Goal: Navigation & Orientation: Find specific page/section

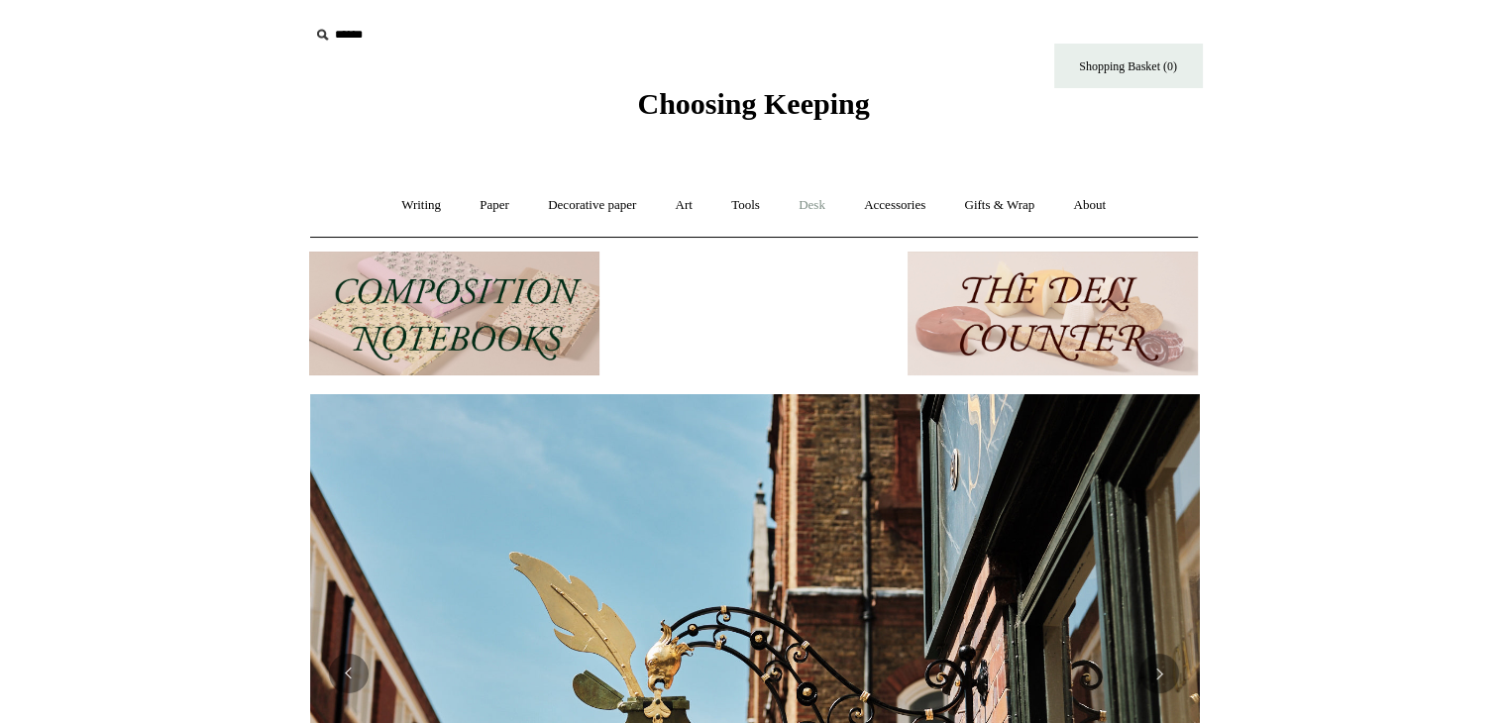
scroll to position [0, 890]
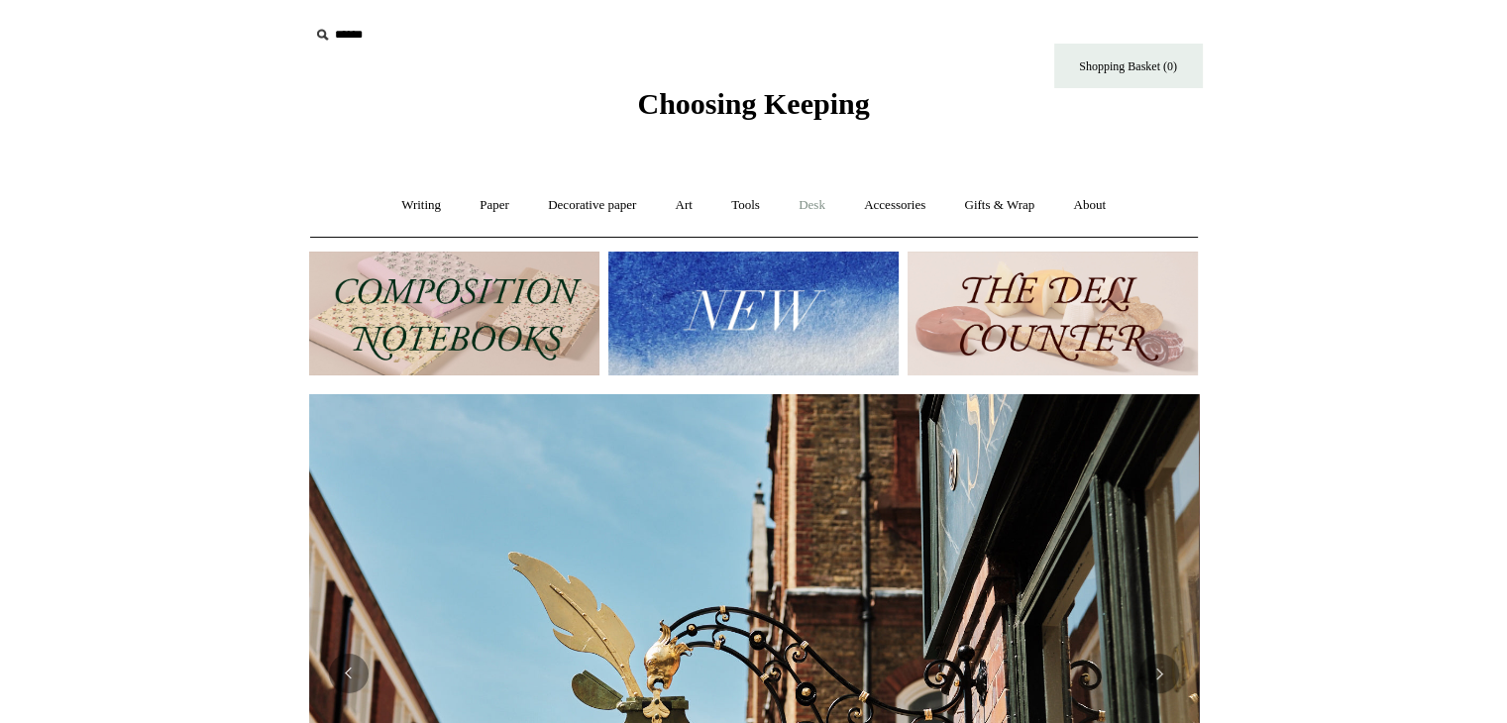
click at [828, 216] on link "Desk +" at bounding box center [812, 205] width 62 height 53
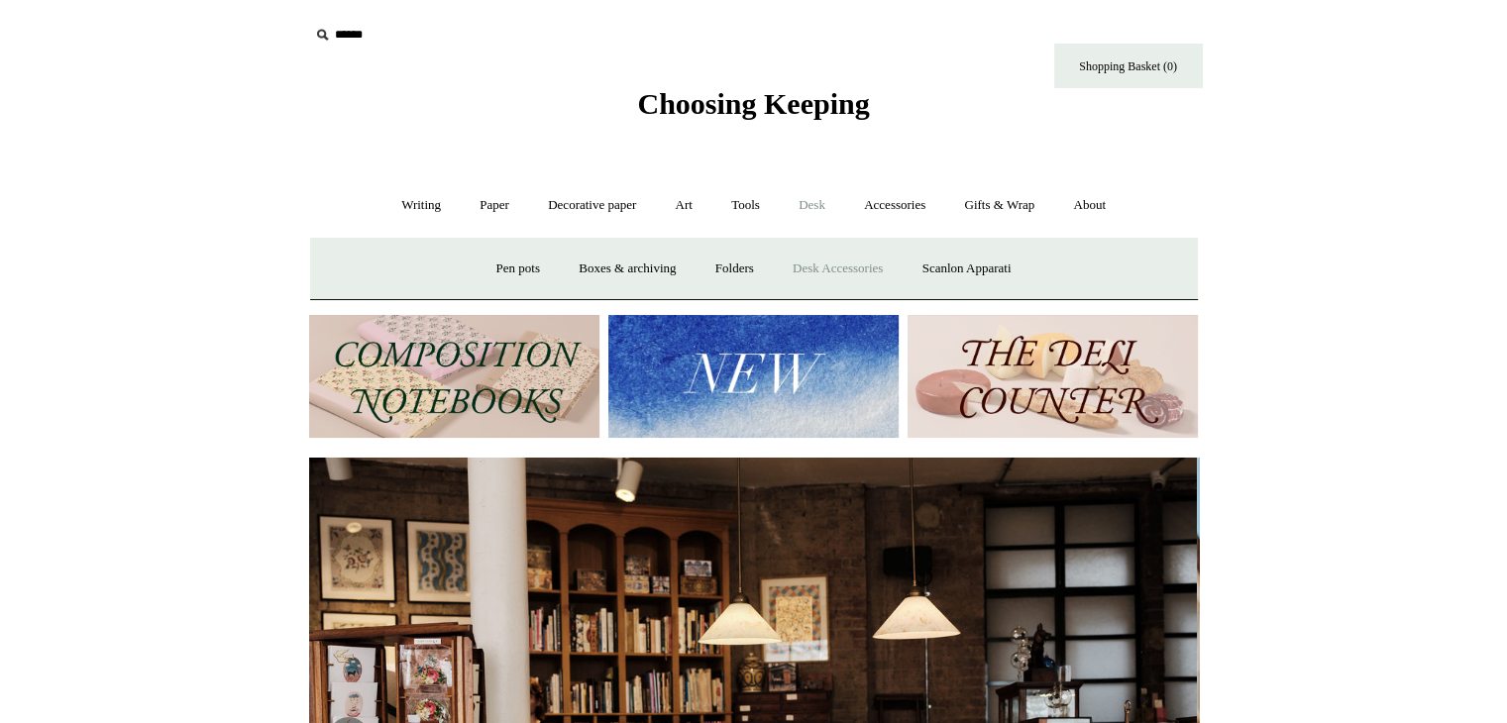
scroll to position [0, 0]
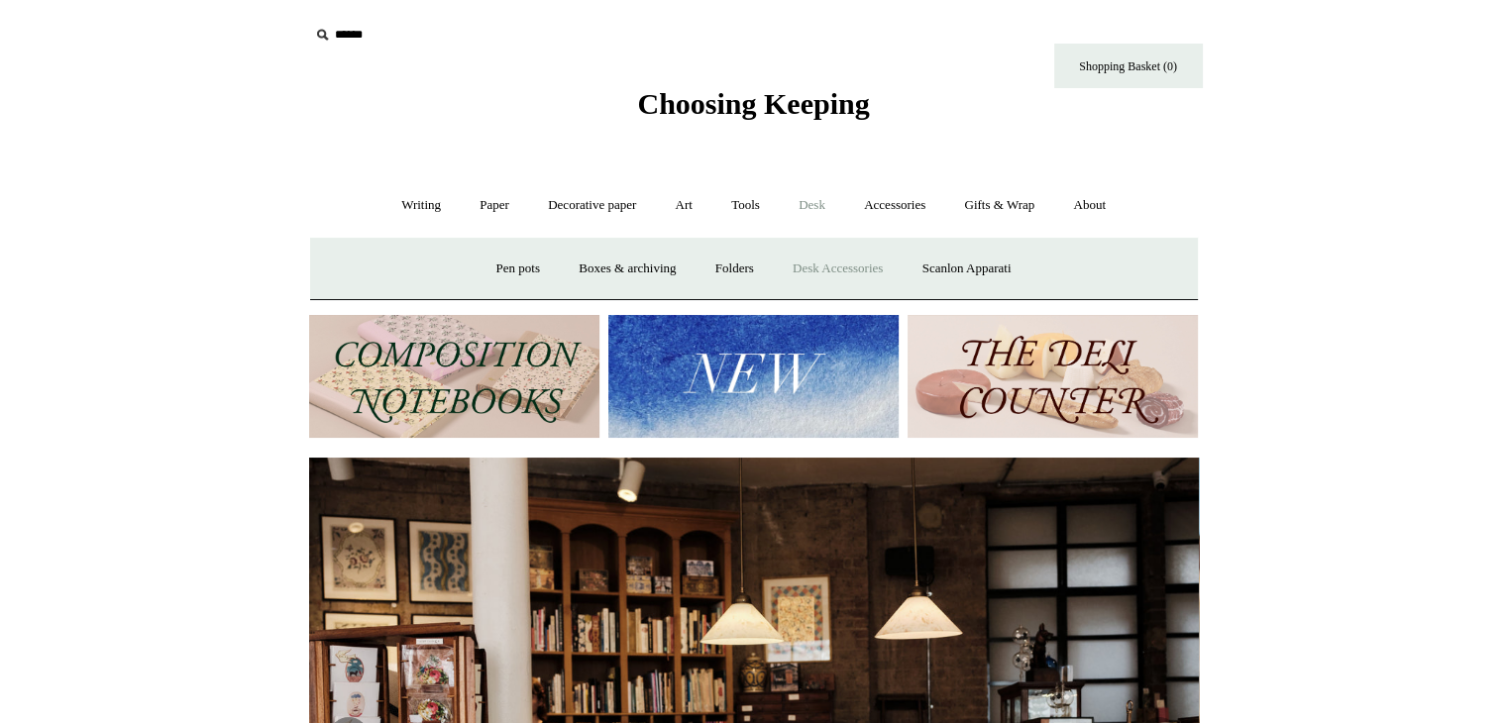
click at [826, 265] on link "Desk Accessories" at bounding box center [838, 269] width 126 height 53
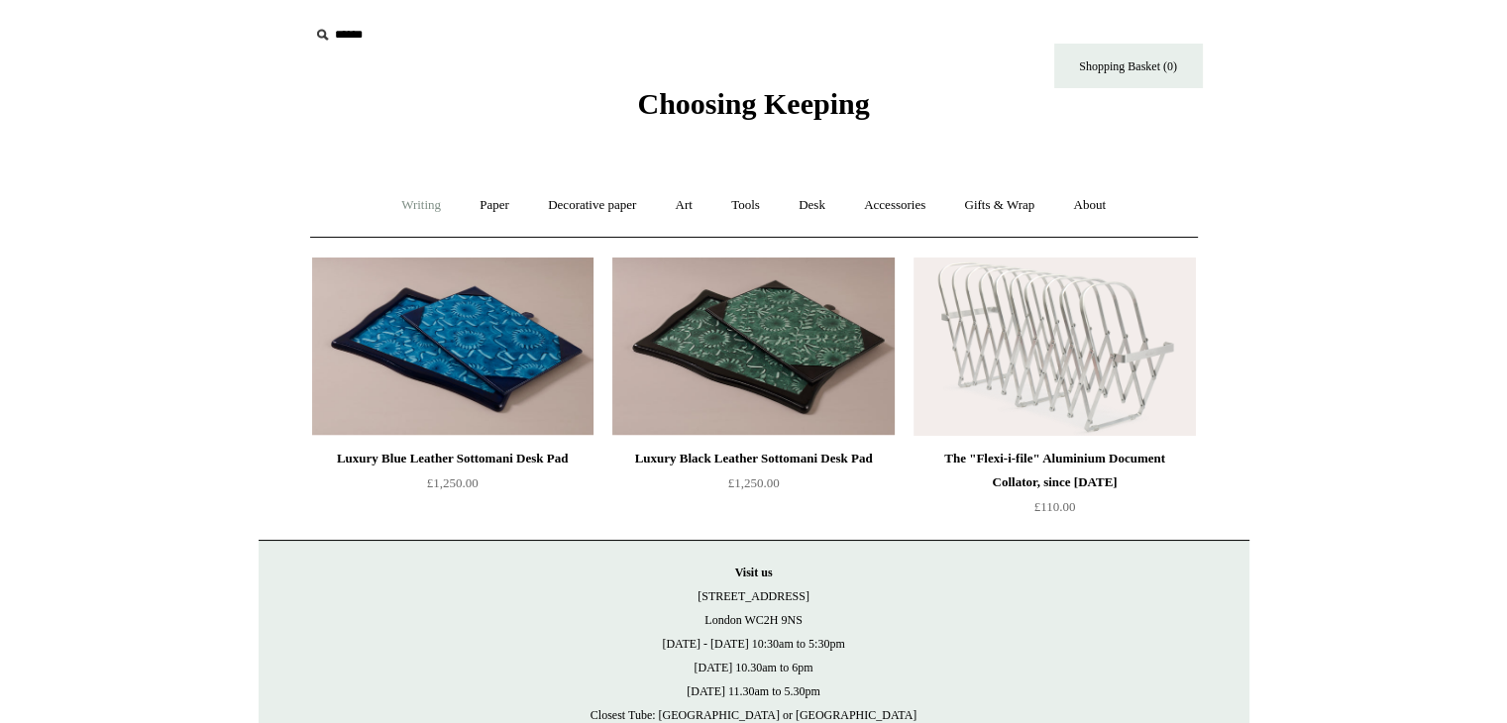
click at [404, 207] on link "Writing +" at bounding box center [420, 205] width 75 height 53
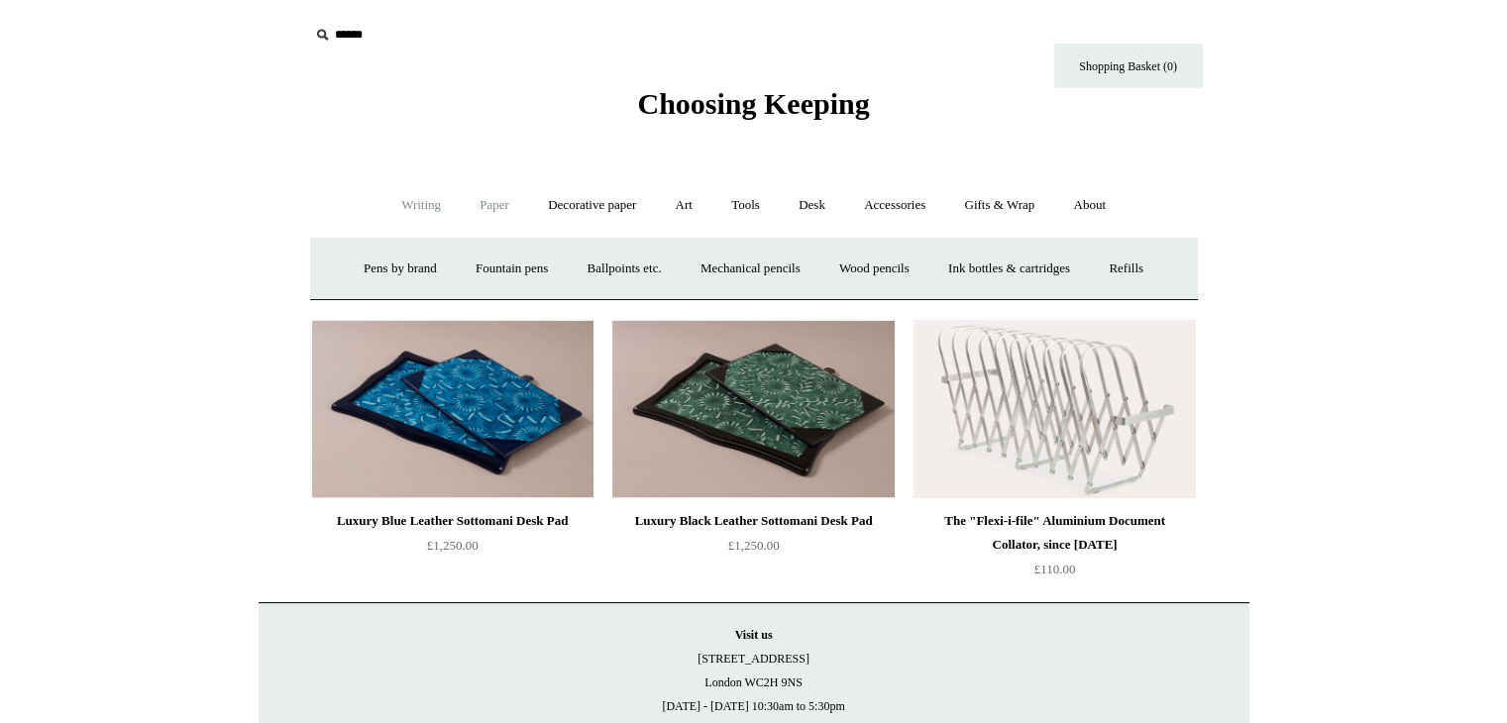
click at [495, 204] on link "Paper +" at bounding box center [494, 205] width 65 height 53
click at [456, 267] on link "Notebooks +" at bounding box center [476, 269] width 91 height 53
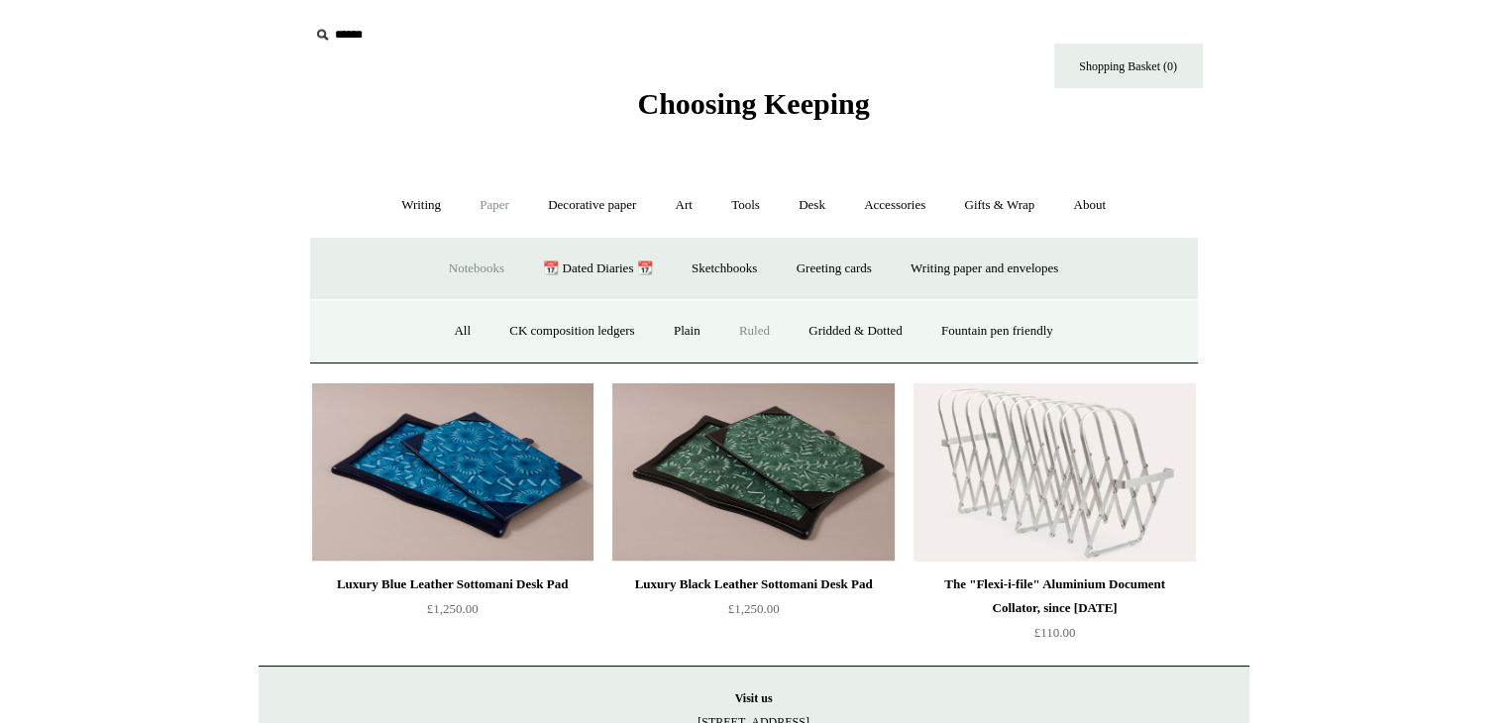
click at [738, 329] on link "Ruled" at bounding box center [754, 331] width 66 height 53
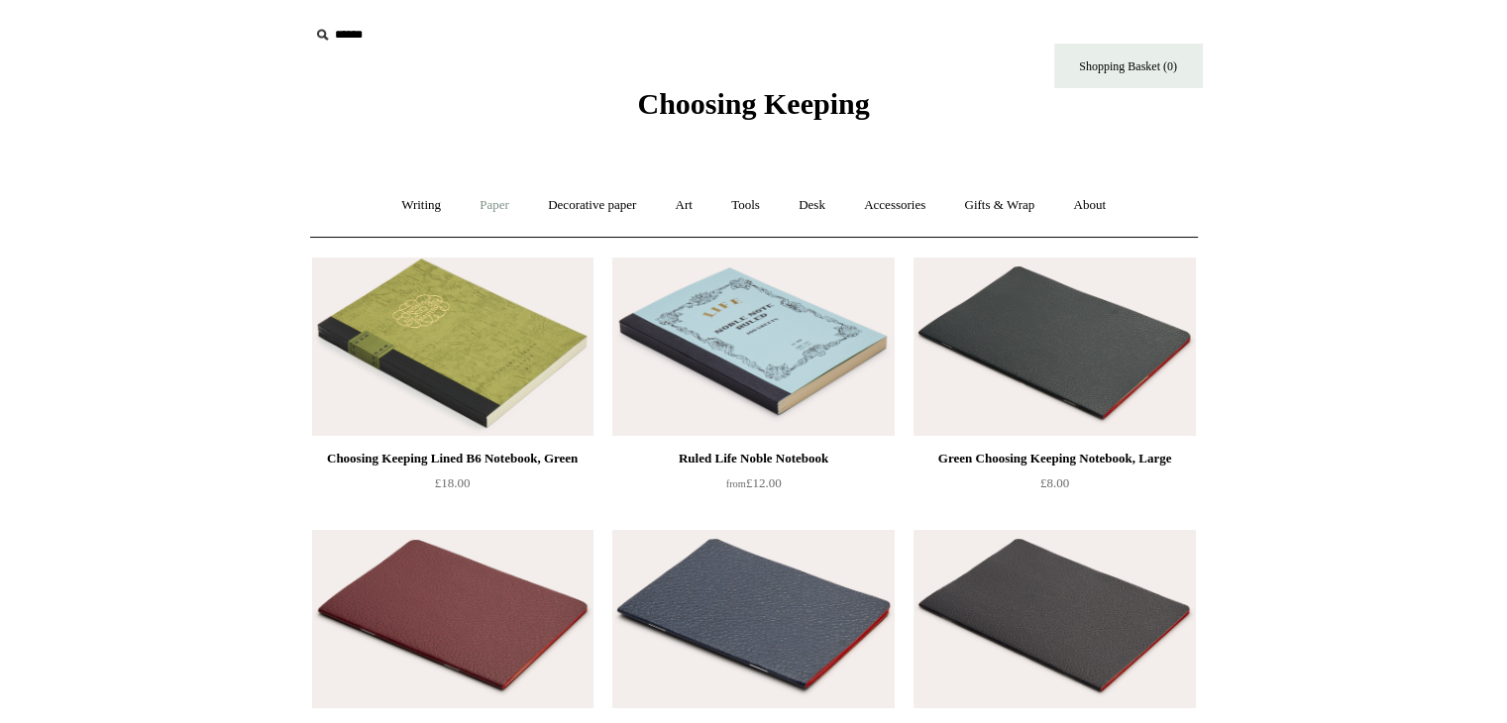
click at [491, 203] on link "Paper +" at bounding box center [494, 205] width 65 height 53
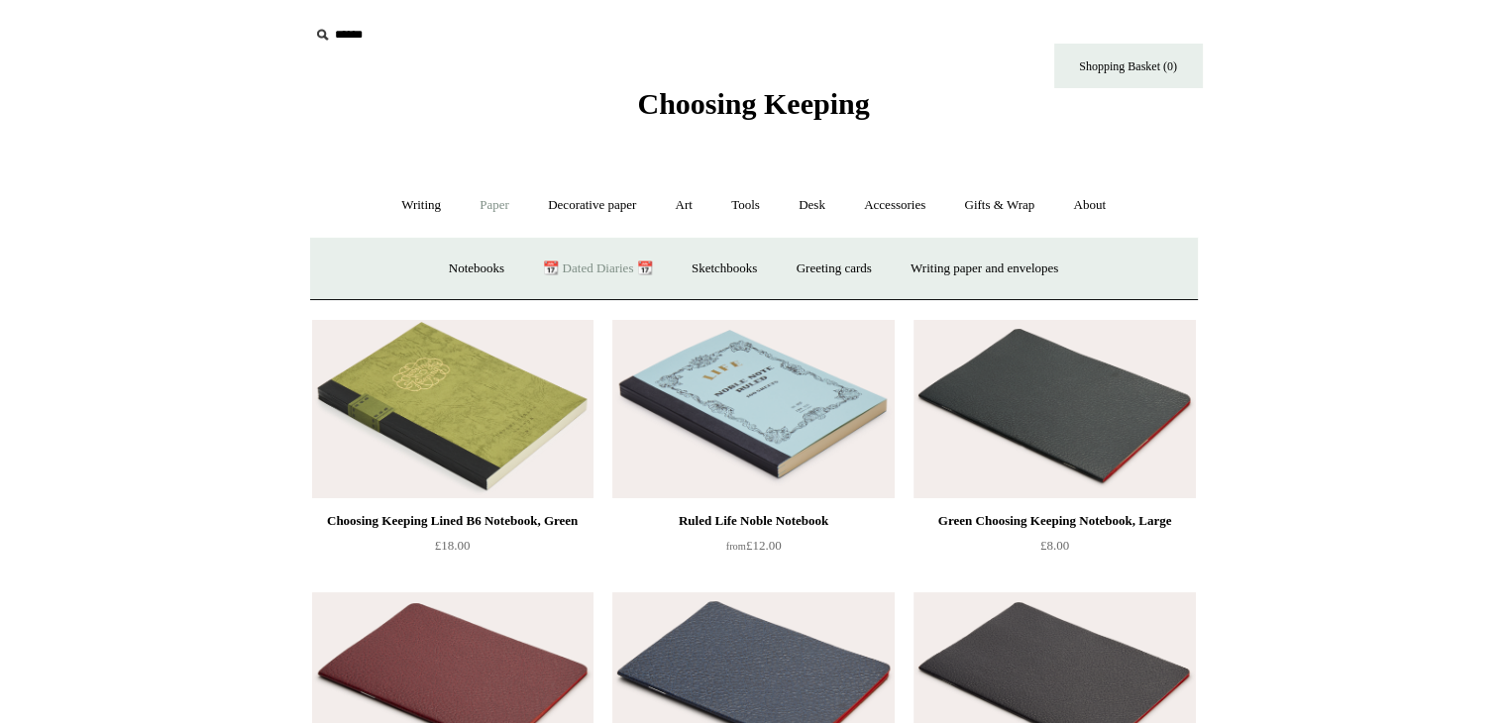
click at [587, 269] on link "📆 Dated Diaries 📆" at bounding box center [597, 269] width 145 height 53
